Goal: Task Accomplishment & Management: Use online tool/utility

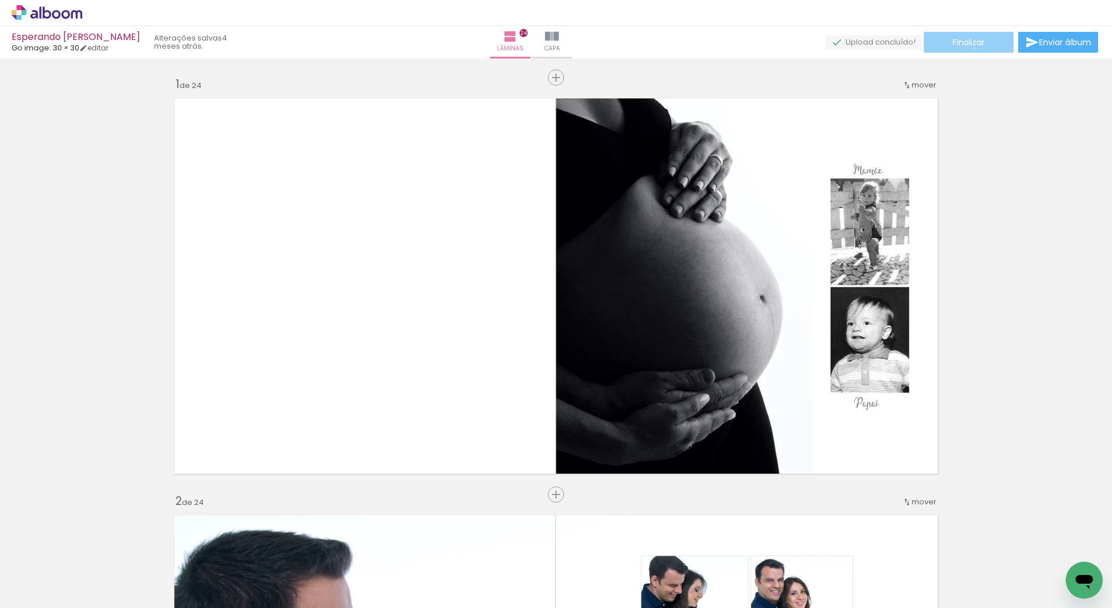
click at [971, 48] on paper-button "Finalizar" at bounding box center [969, 42] width 90 height 21
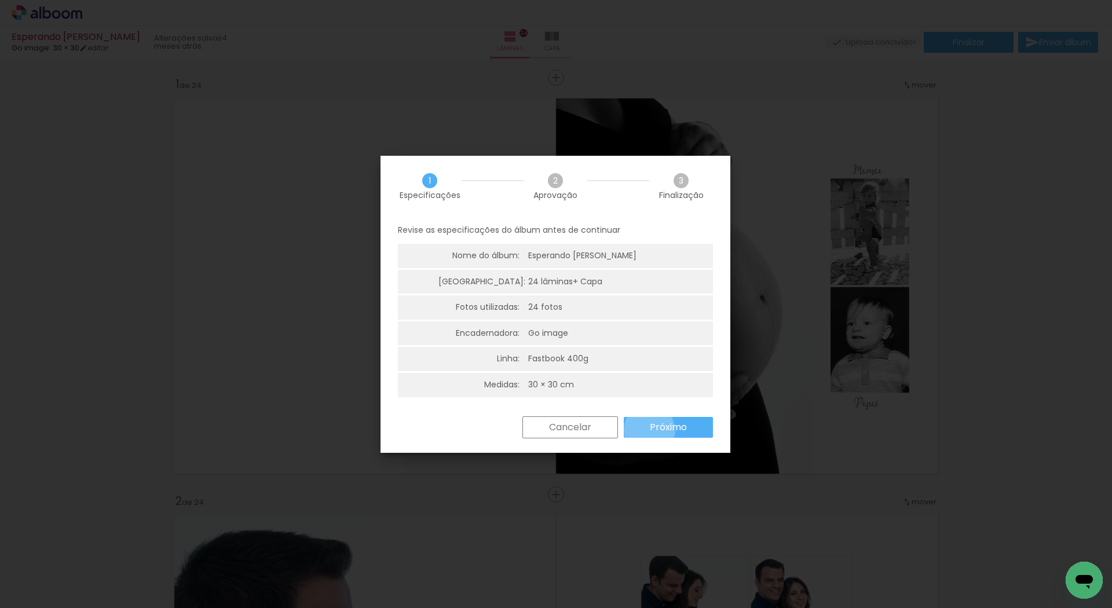
click at [0, 0] on slot "Próximo" at bounding box center [0, 0] width 0 height 0
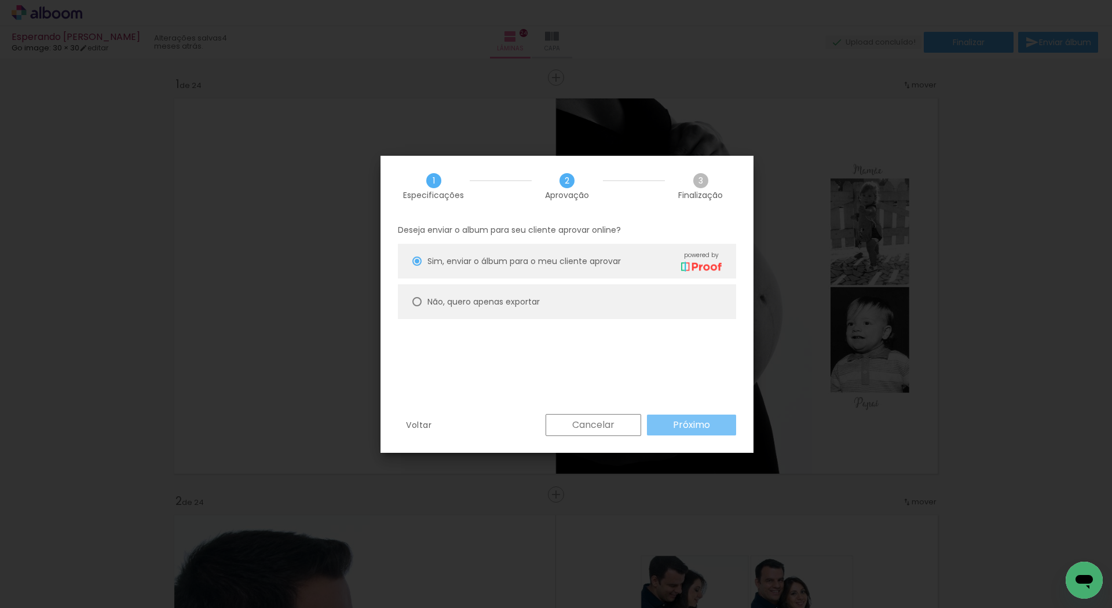
click at [0, 0] on slot "Próximo" at bounding box center [0, 0] width 0 height 0
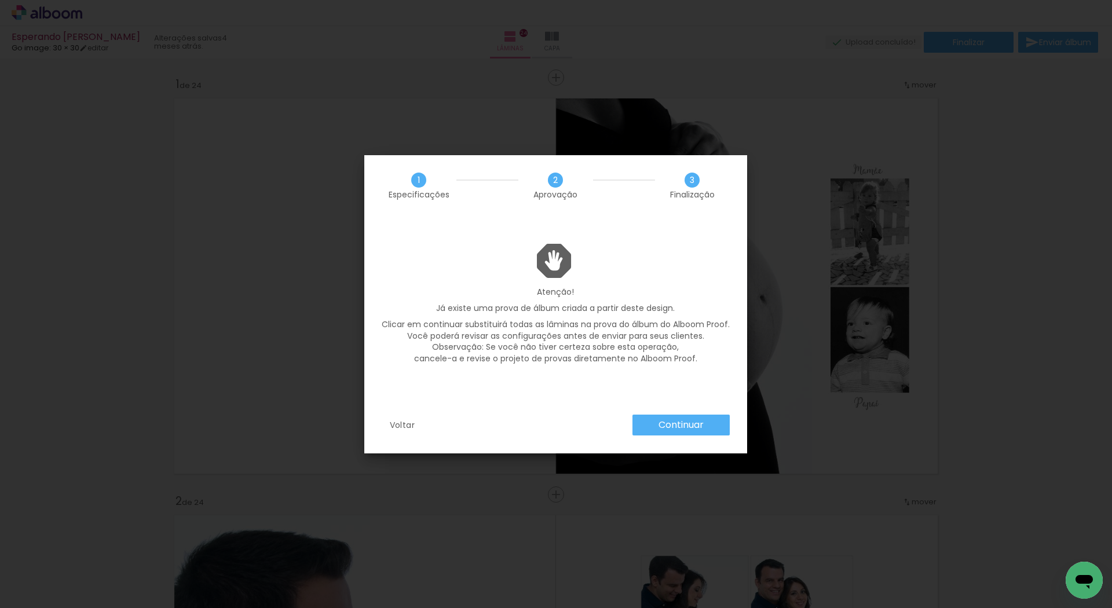
click at [0, 0] on slot "Continuar" at bounding box center [0, 0] width 0 height 0
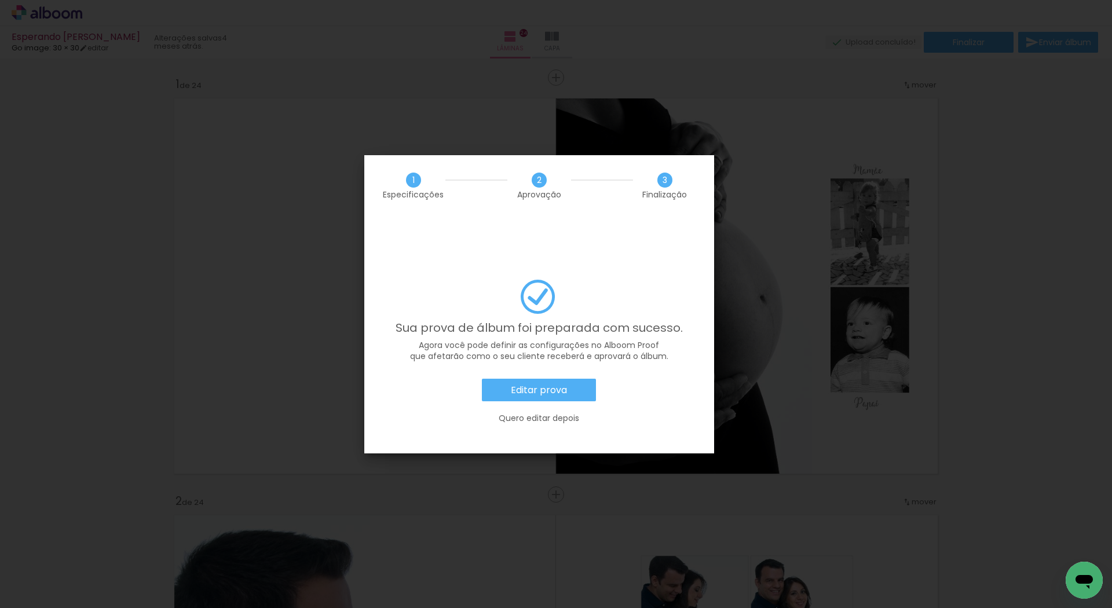
click at [0, 0] on slot "Editar prova" at bounding box center [0, 0] width 0 height 0
